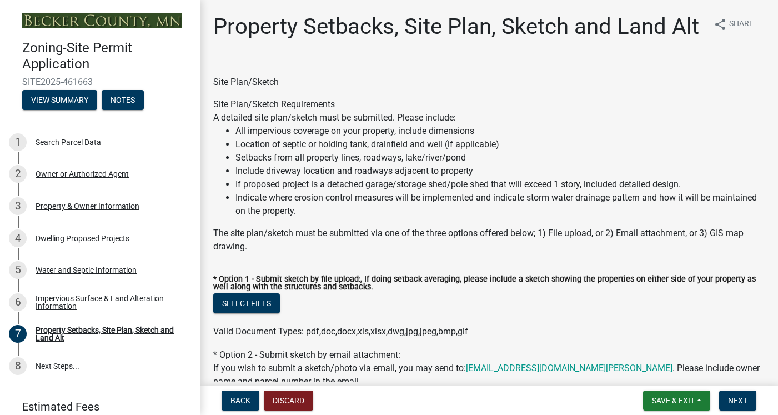
select select "7b13c63f-e699-4112-b373-98fbd28ec536"
select select "9b388376-b10c-4de6-b8d4-6d04174a4f81"
select select "b56a4575-9846-47cf-8067-c59a4853da22"
select select "12f785fb-c378-4b18-841c-21c73dc99083"
select select "e8ab2dc3-aa3f-46f3-9b4a-37eb25ad84af"
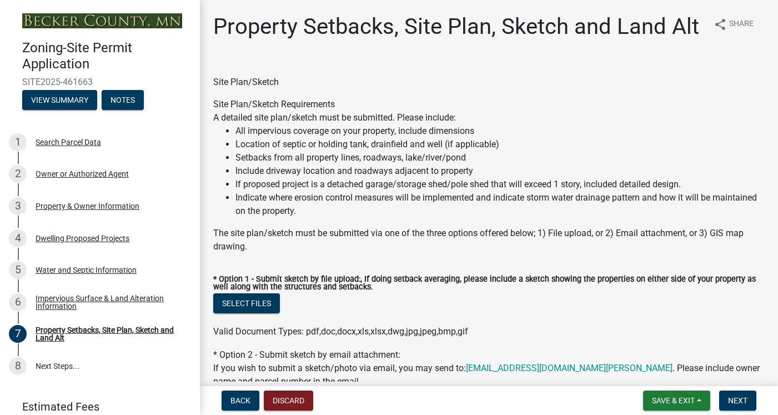
select select "27b2a8b4-abf6-463e-8c0c-7c5d2b4fe26f"
select select "b98836ba-4715-455d-97ab-be9a9df498a8"
select select "d61e3758-d187-40af-a435-5e09c3f3d509"
select select "c8b8ea71-7088-4e87-a493-7bc88cc2835b"
select select "1418c7e3-4054-4b00-84b5-d09b9560f30a"
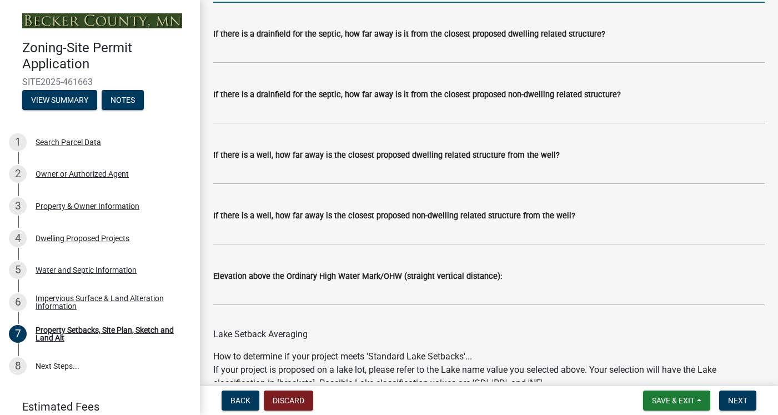
scroll to position [3129, 0]
